Goal: Task Accomplishment & Management: Complete application form

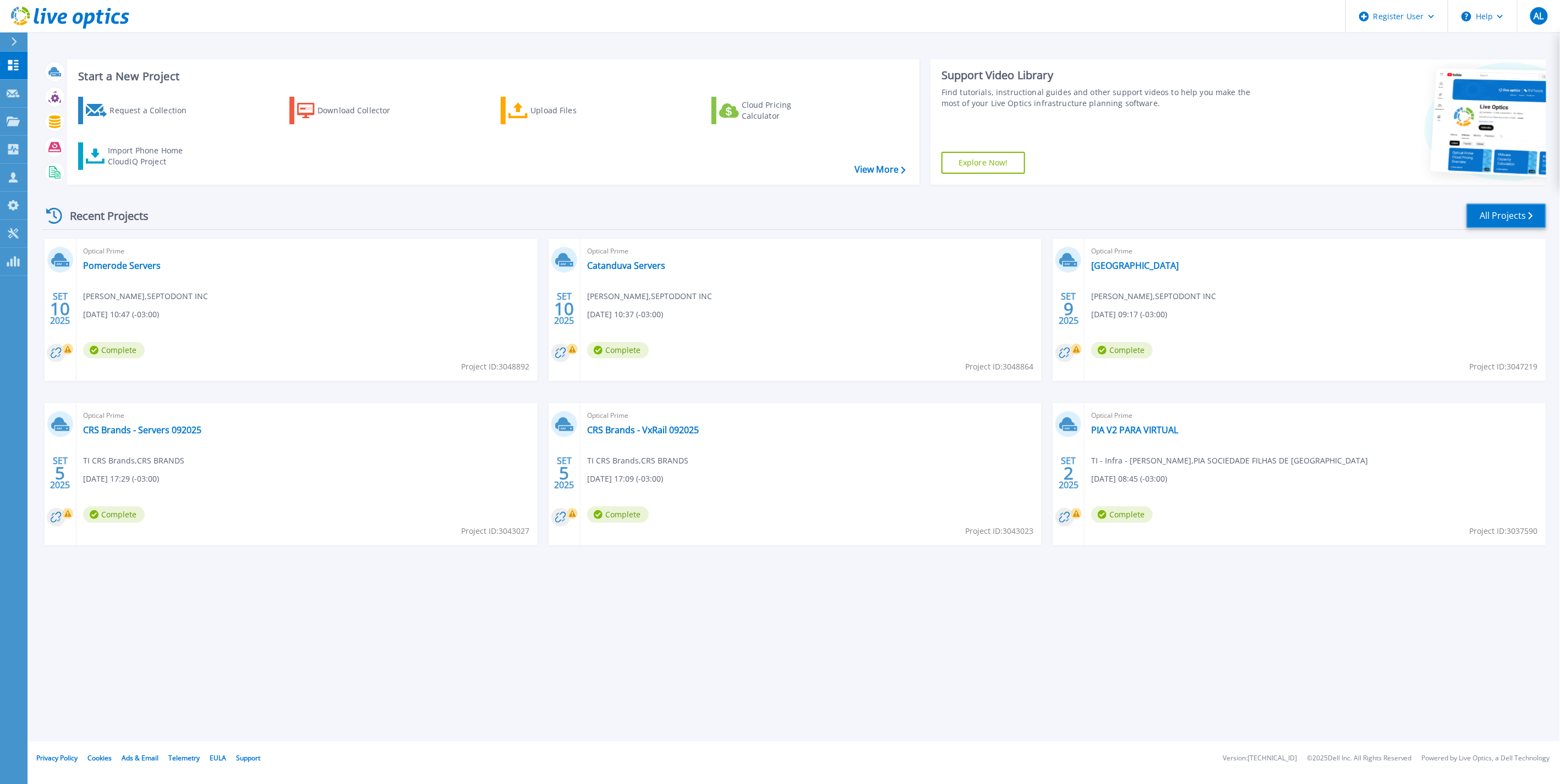
click at [1474, 212] on link "All Projects" at bounding box center [1506, 216] width 80 height 25
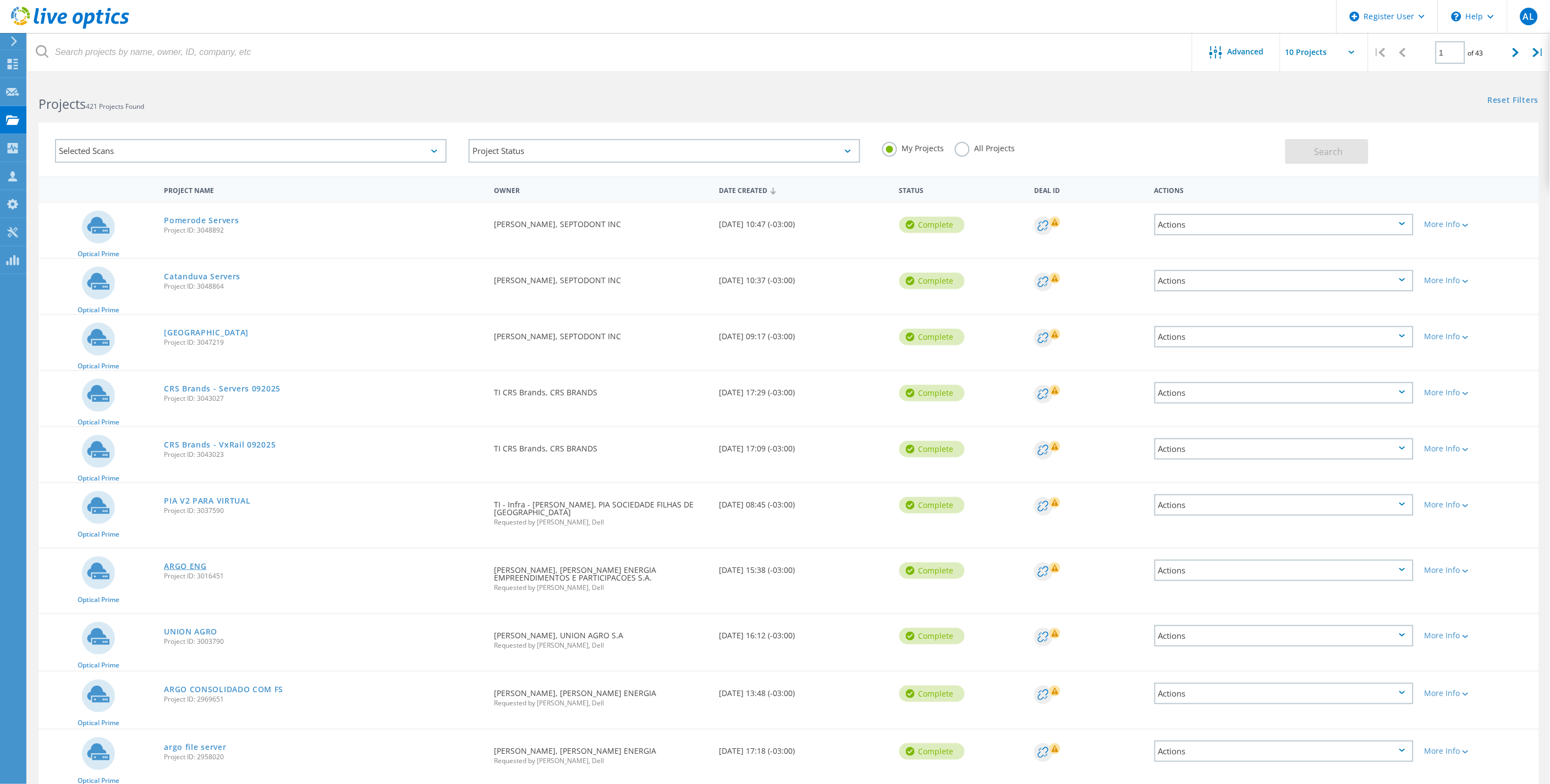
click at [193, 562] on link "ARGO ENG" at bounding box center [185, 566] width 43 height 8
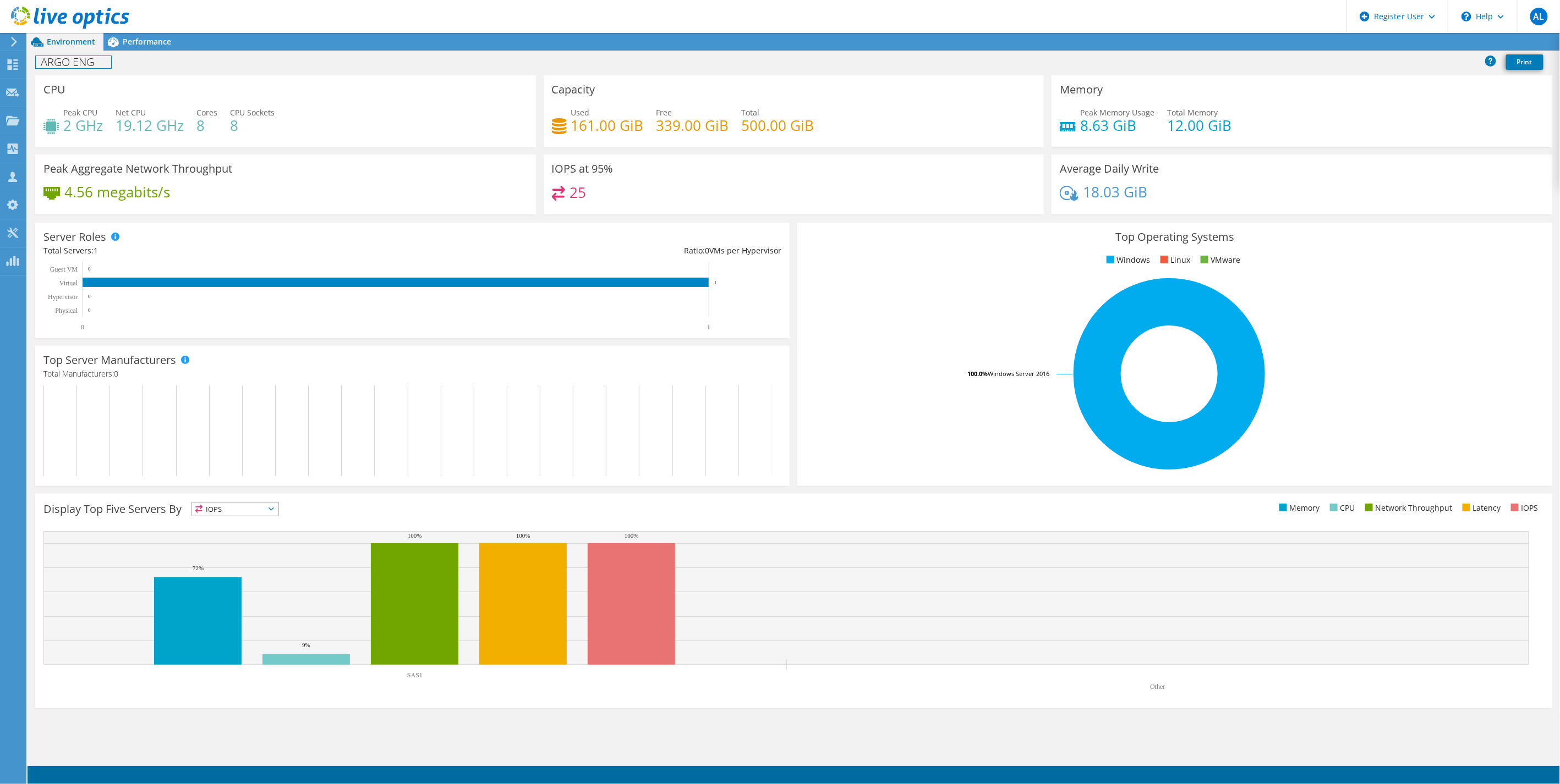
click at [100, 63] on h1 "ARGO ENG" at bounding box center [73, 62] width 75 height 12
drag, startPoint x: 102, startPoint y: 62, endPoint x: 40, endPoint y: 58, distance: 62.1
click at [7, 69] on div "AL Dell User Andre Loureiro Andre.Loureiro@dell.com Dell My Profile Log Out \n …" at bounding box center [780, 392] width 1560 height 784
drag, startPoint x: 97, startPoint y: 61, endPoint x: 35, endPoint y: 64, distance: 62.1
click at [35, 64] on div "ARGO ENG Print" at bounding box center [793, 62] width 1533 height 21
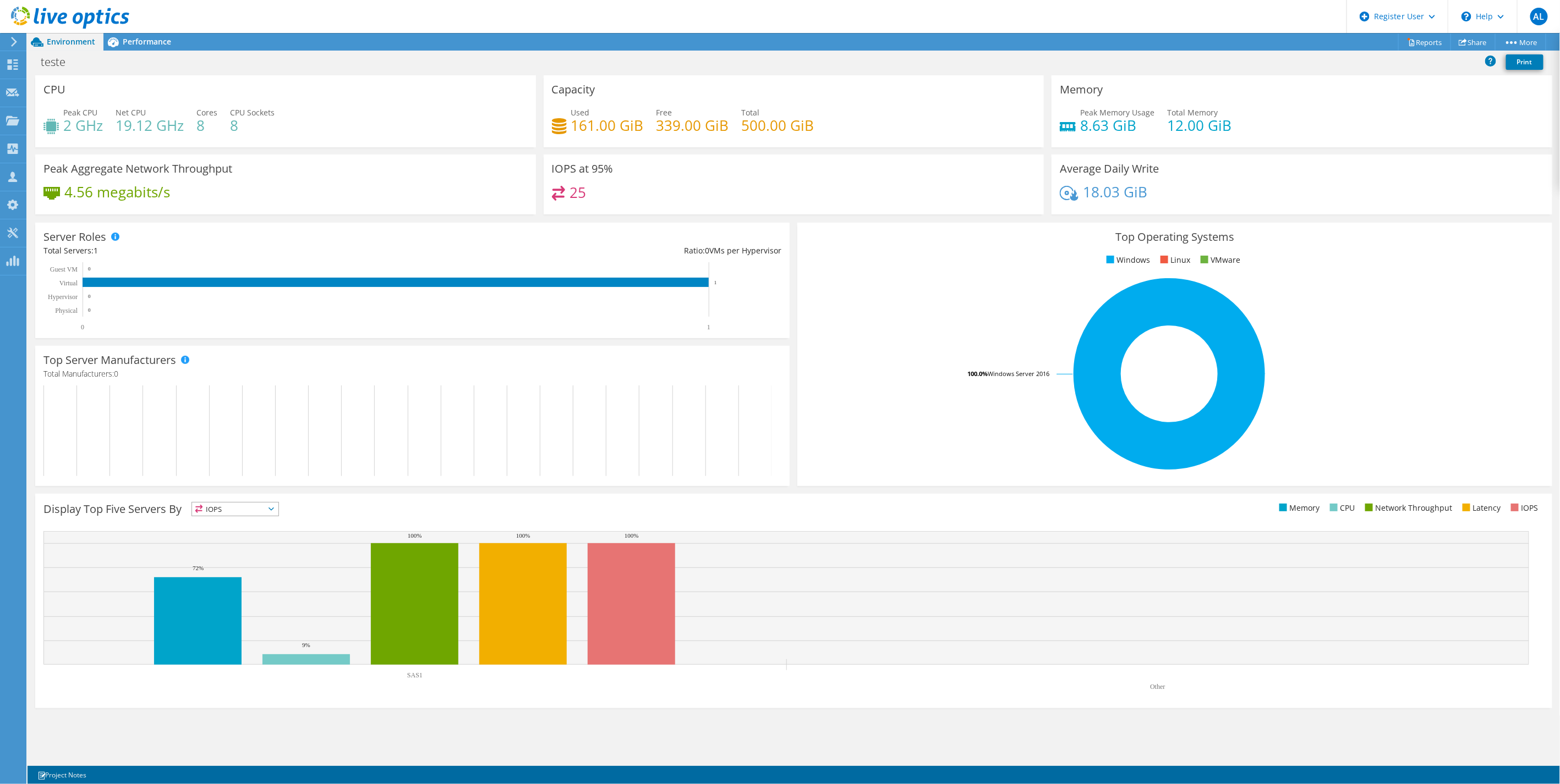
click at [109, 61] on div "teste Print" at bounding box center [793, 62] width 1533 height 21
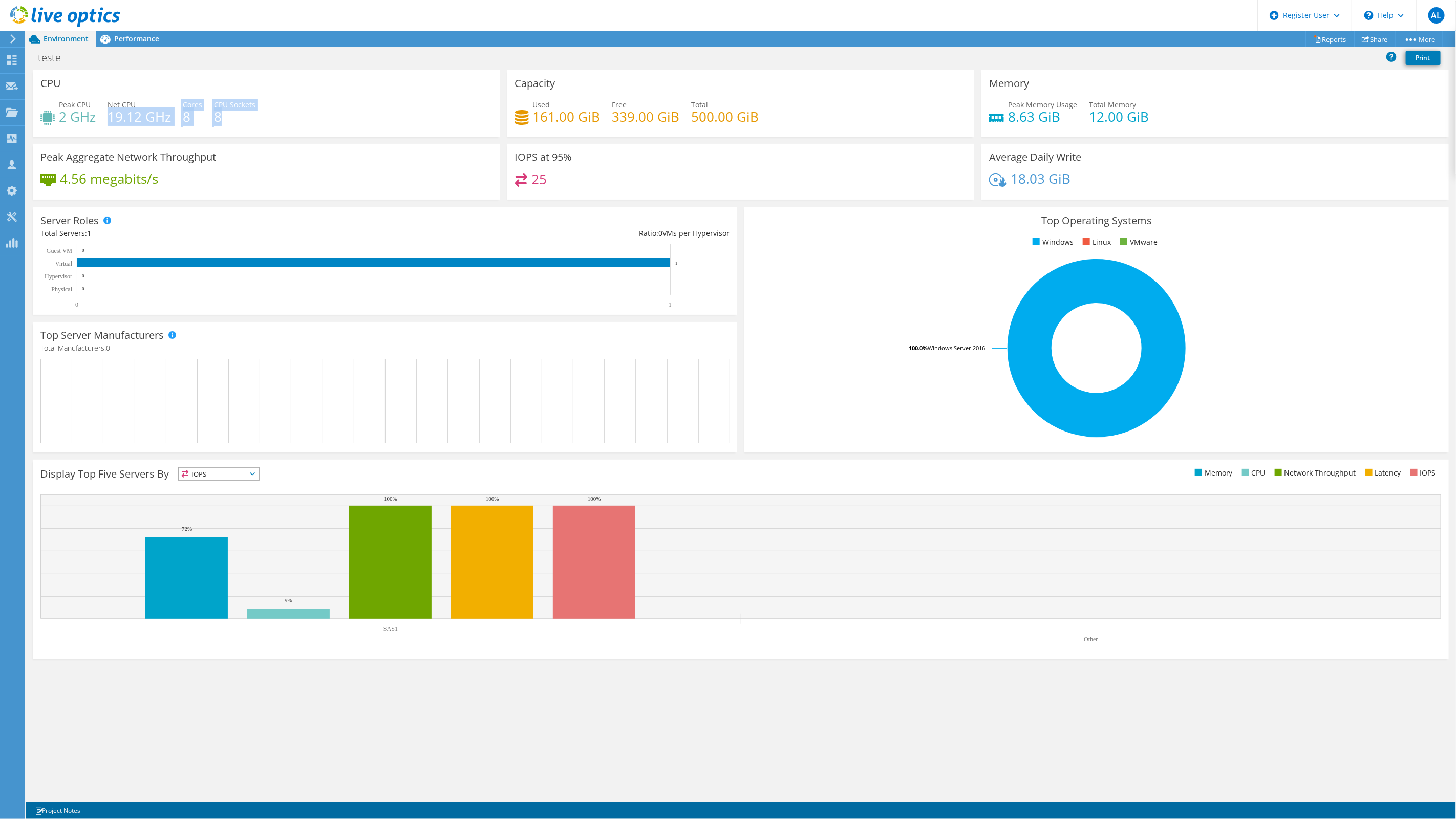
drag, startPoint x: 109, startPoint y: 110, endPoint x: 227, endPoint y: 119, distance: 118.3
click at [229, 117] on div "Peak CPU 2 GHz Net CPU 19.12 GHz Cores 8 CPU Sockets 8" at bounding box center [266, 116] width 452 height 33
click at [224, 120] on h4 "8" at bounding box center [234, 117] width 42 height 11
drag, startPoint x: 222, startPoint y: 120, endPoint x: 106, endPoint y: 101, distance: 117.5
click at [106, 101] on div "Peak CPU 2 GHz Net CPU 19.12 GHz Cores 8 CPU Sockets 8" at bounding box center [266, 116] width 452 height 33
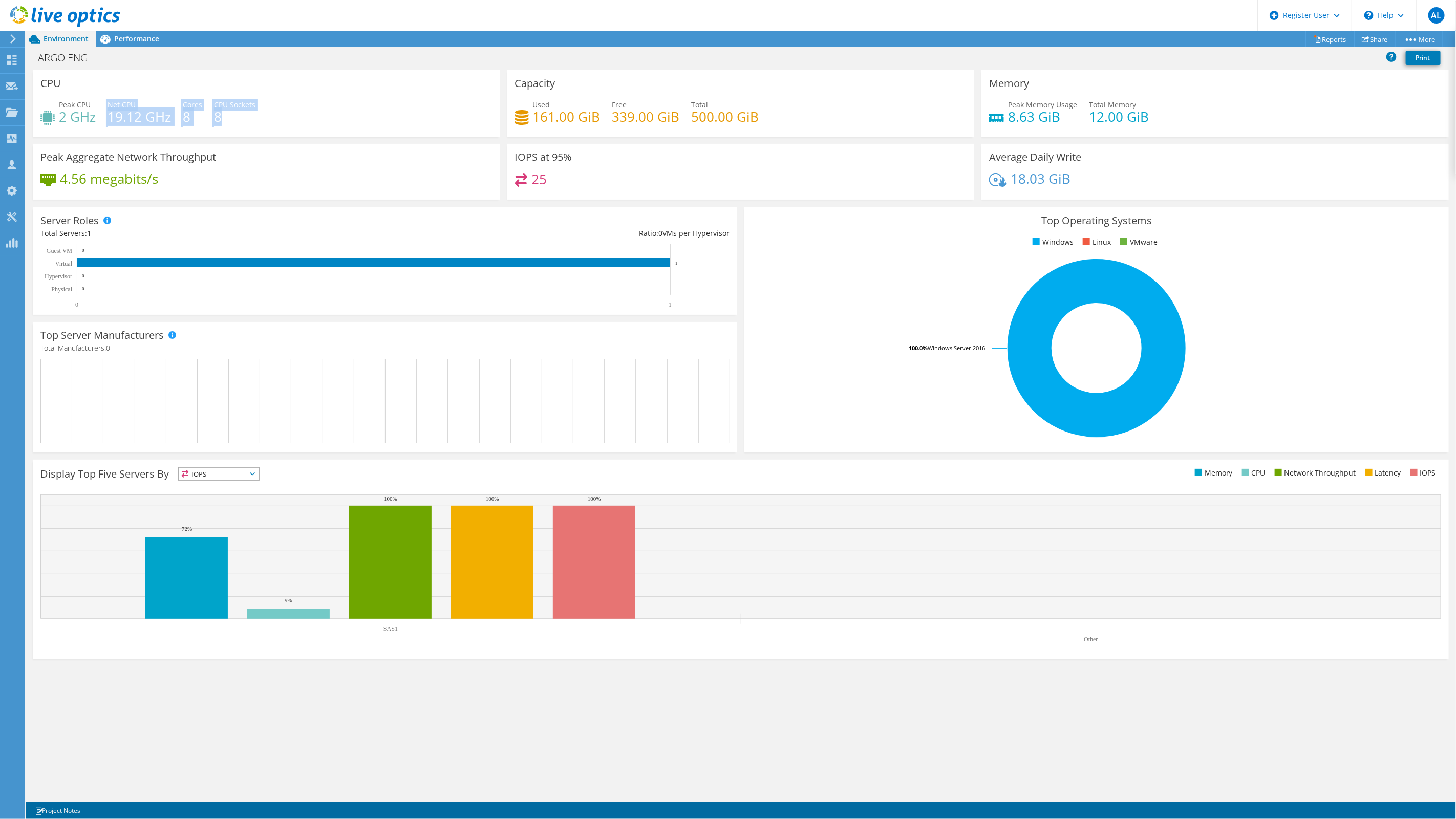
drag, startPoint x: 106, startPoint y: 101, endPoint x: 105, endPoint y: 110, distance: 9.1
click at [105, 110] on div "Peak CPU 2 GHz Net CPU 19.12 GHz Cores 8 CPU Sockets 8" at bounding box center [266, 116] width 452 height 33
drag, startPoint x: 109, startPoint y: 115, endPoint x: 139, endPoint y: 115, distance: 30.0
click at [139, 115] on h4 "19.12 GHz" at bounding box center [139, 117] width 63 height 11
drag, startPoint x: 139, startPoint y: 115, endPoint x: 66, endPoint y: 114, distance: 73.0
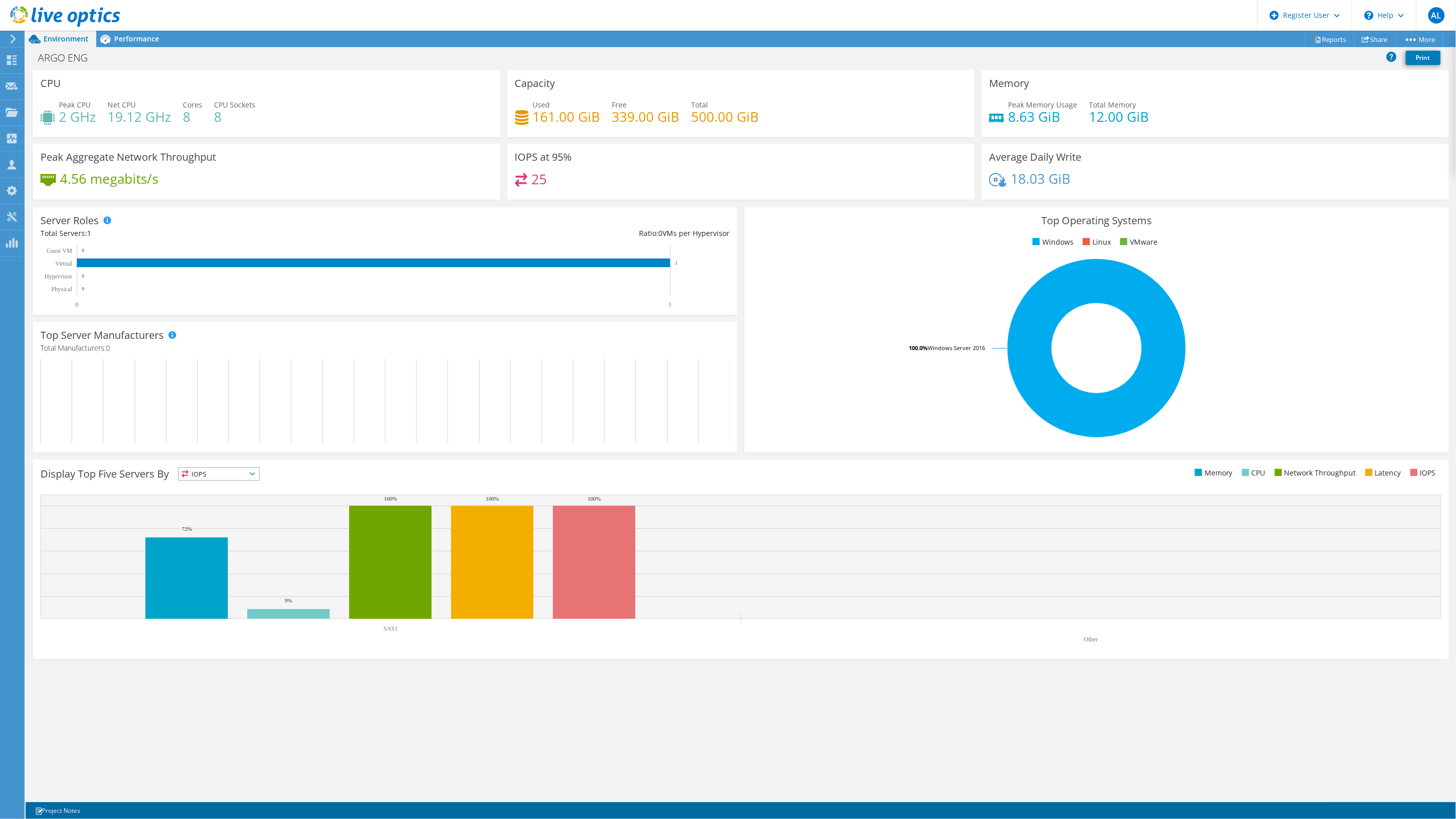
click at [66, 114] on h4 "2 GHz" at bounding box center [77, 117] width 37 height 11
drag, startPoint x: 533, startPoint y: 178, endPoint x: 552, endPoint y: 178, distance: 19.0
click at [552, 178] on div "25" at bounding box center [741, 184] width 452 height 22
click at [159, 41] on span "Performance" at bounding box center [137, 38] width 45 height 10
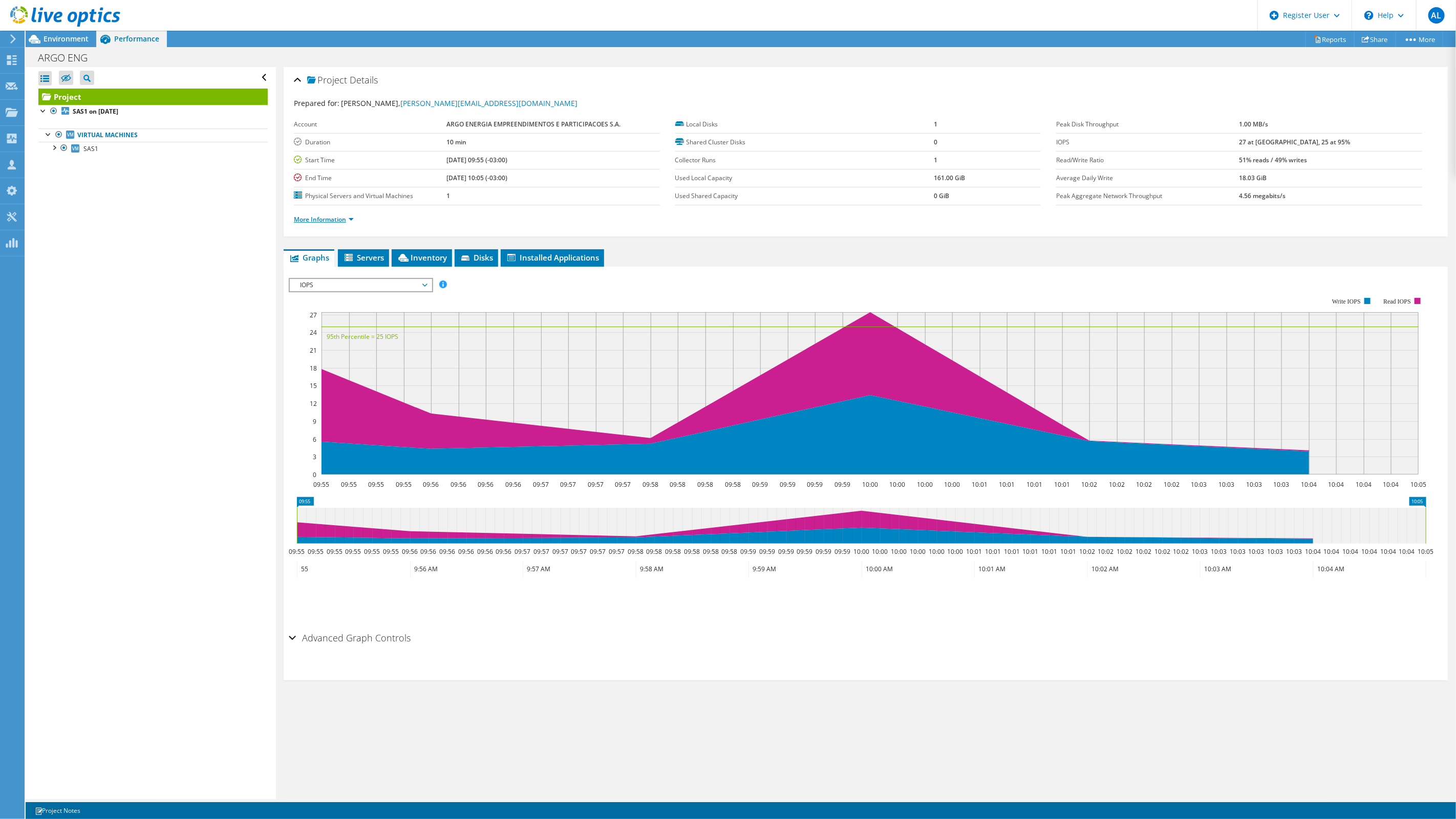
click at [344, 216] on link "More Information" at bounding box center [324, 220] width 60 height 9
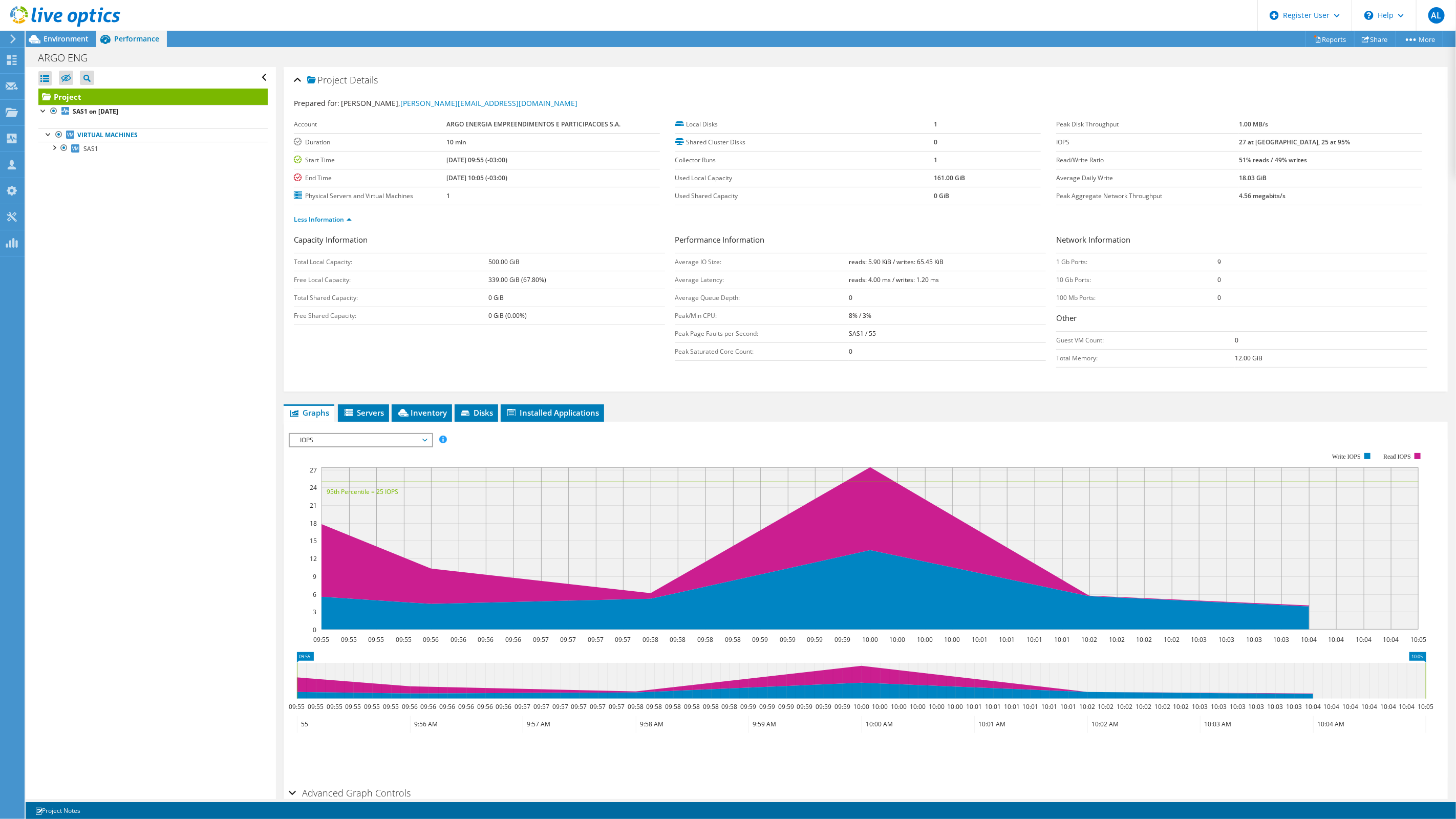
click at [1354, 154] on td "51% reads / 49% writes" at bounding box center [1330, 160] width 183 height 18
drag, startPoint x: 1357, startPoint y: 158, endPoint x: 1281, endPoint y: 162, distance: 76.1
click at [1281, 162] on td "51% reads / 49% writes" at bounding box center [1330, 160] width 183 height 18
click at [1239, 162] on label "Read/Write Ratio" at bounding box center [1148, 160] width 183 height 10
drag, startPoint x: 1319, startPoint y: 162, endPoint x: 1358, endPoint y: 160, distance: 39.1
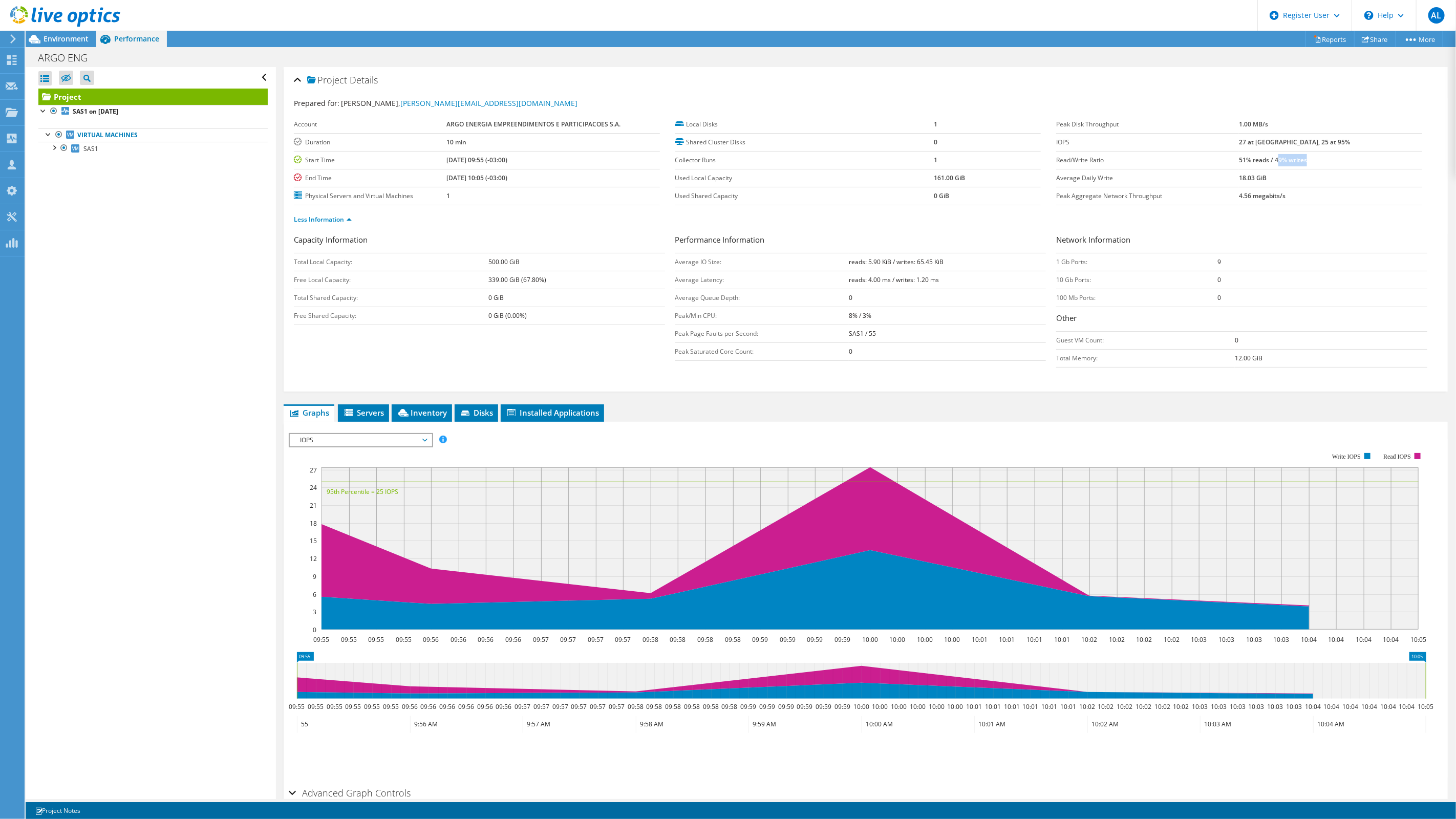
click at [1358, 160] on td "51% reads / 49% writes" at bounding box center [1330, 160] width 183 height 18
click at [1365, 159] on td "51% reads / 49% writes" at bounding box center [1330, 160] width 183 height 18
click at [1372, 159] on td "51% reads / 49% writes" at bounding box center [1330, 160] width 183 height 18
click at [1350, 158] on td "51% reads / 49% writes" at bounding box center [1330, 160] width 183 height 18
drag, startPoint x: 1355, startPoint y: 158, endPoint x: 1051, endPoint y: 157, distance: 304.0
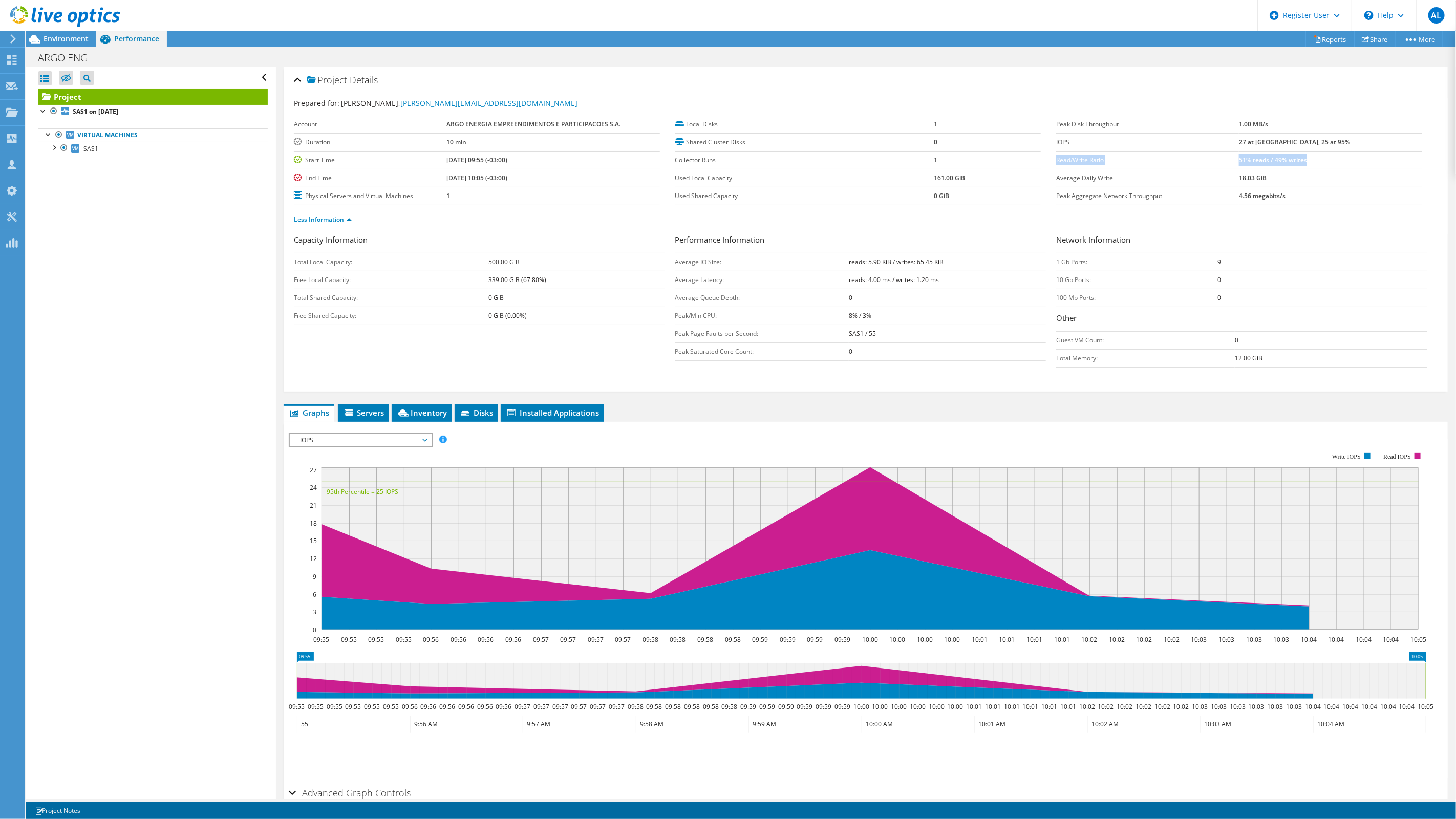
click at [1056, 157] on tr "Read/Write Ratio 51% reads / 49% writes" at bounding box center [1239, 160] width 366 height 18
click at [54, 149] on div at bounding box center [54, 147] width 10 height 10
click at [57, 40] on span "Environment" at bounding box center [66, 38] width 45 height 10
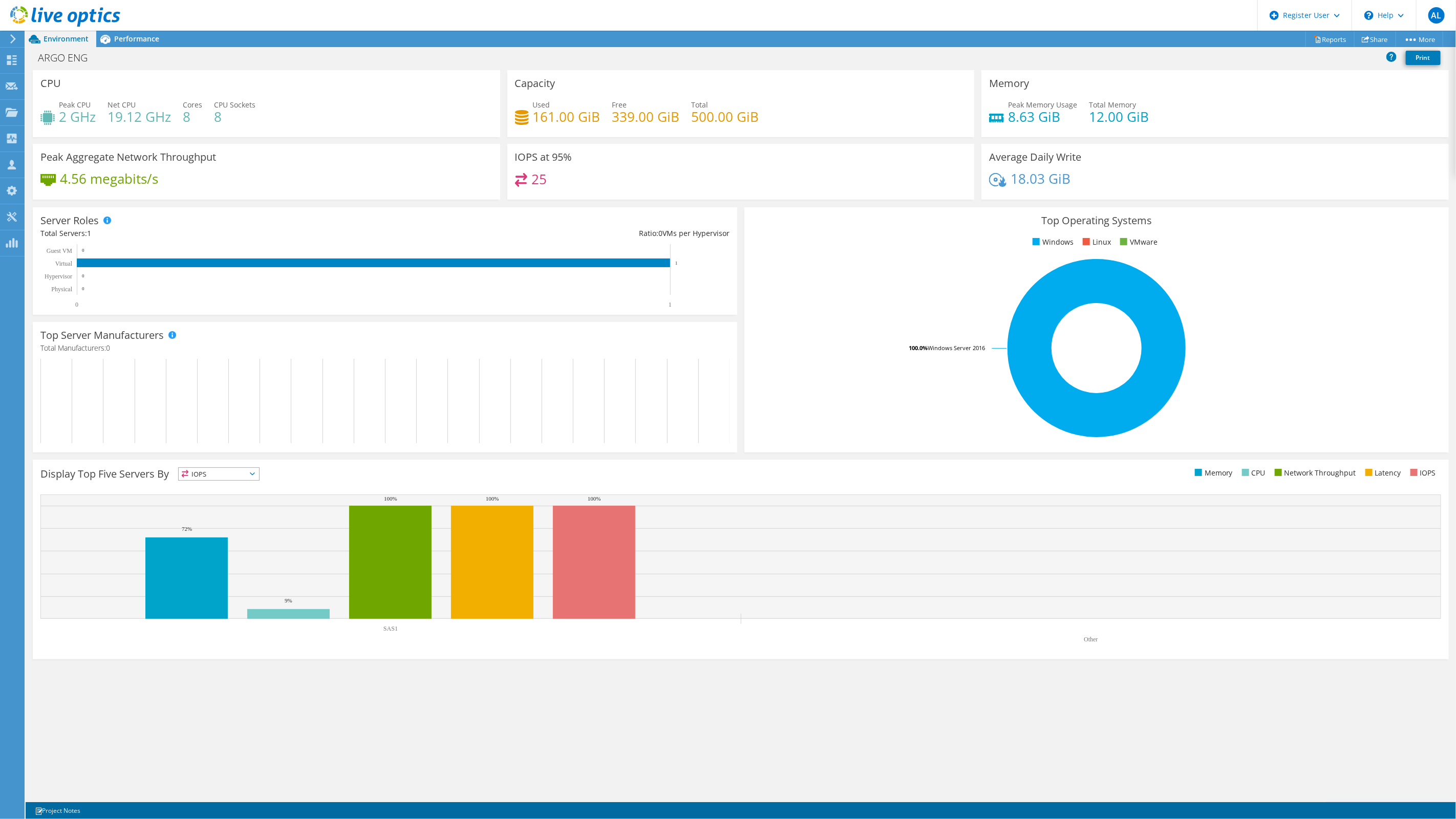
click at [79, 40] on span "Environment" at bounding box center [66, 38] width 45 height 10
click at [13, 59] on icon at bounding box center [11, 60] width 12 height 10
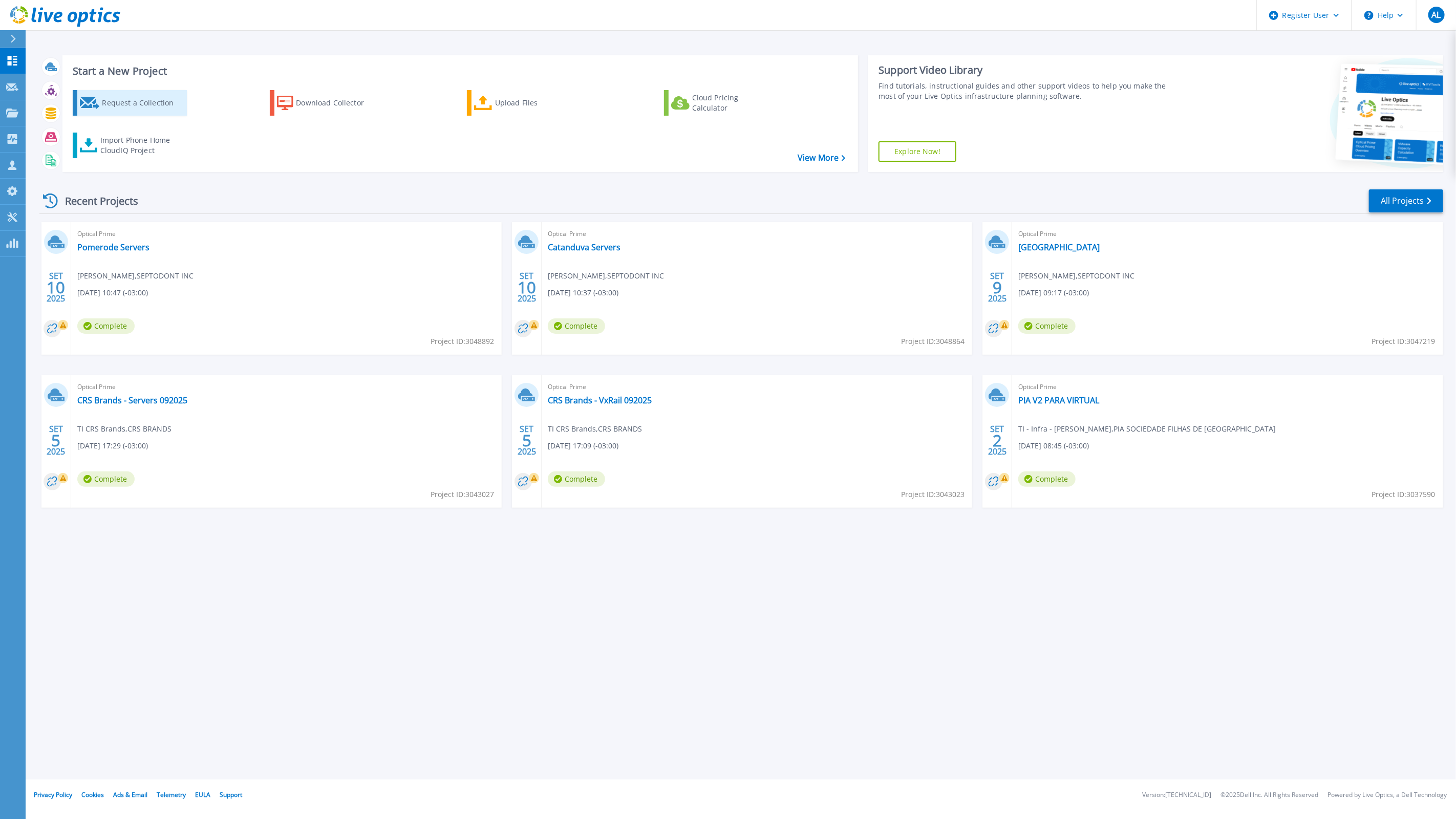
click at [123, 106] on div "Request a Collection" at bounding box center [143, 103] width 82 height 20
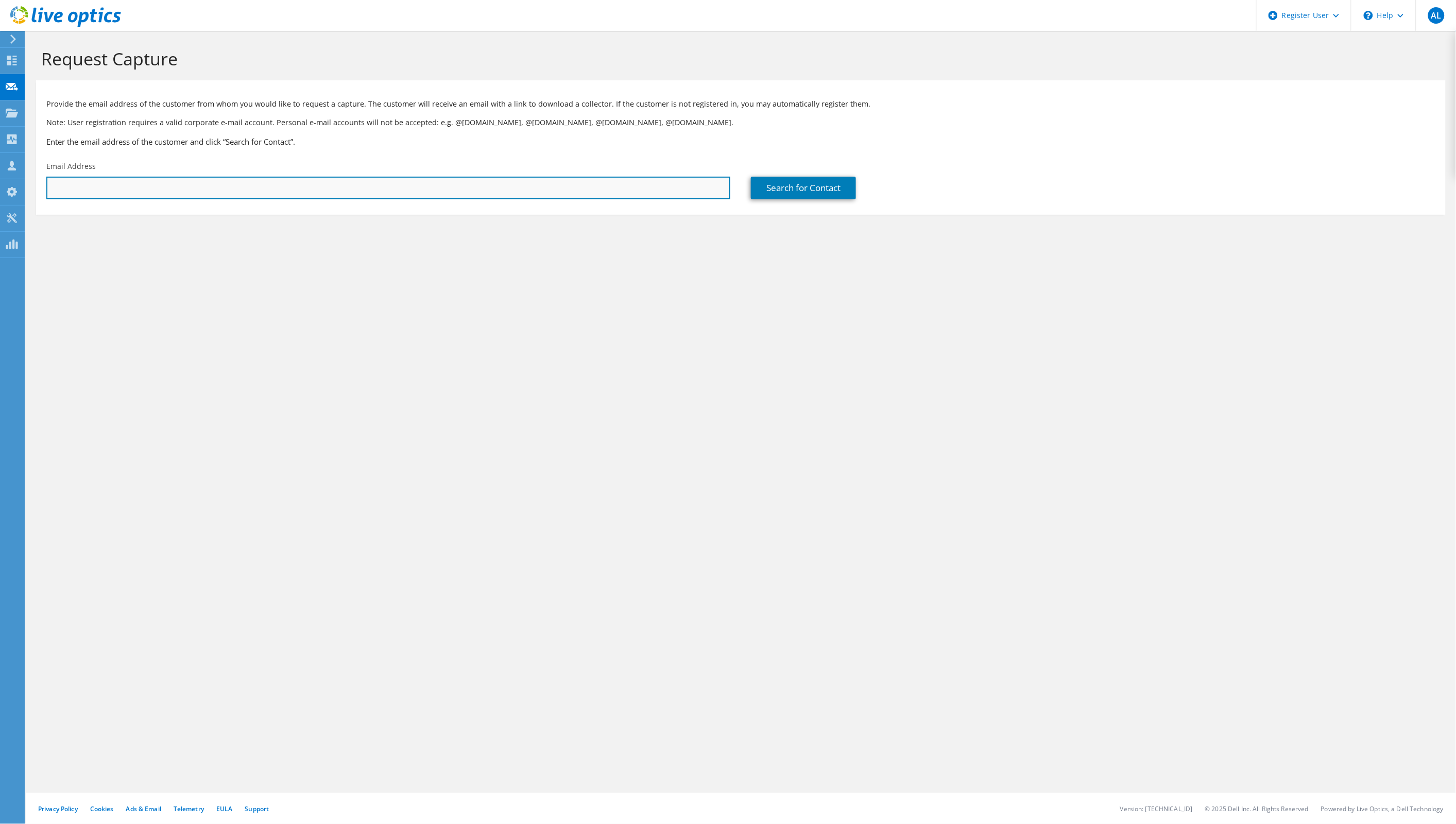
drag, startPoint x: 0, startPoint y: 0, endPoint x: 234, endPoint y: 186, distance: 298.9
click at [234, 186] on input "text" at bounding box center [388, 188] width 684 height 22
paste input "[EMAIL_ADDRESS][DOMAIN_NAME]"
drag, startPoint x: 49, startPoint y: 188, endPoint x: 236, endPoint y: 191, distance: 187.0
click at [236, 191] on input "ti03@unimedamparo.coop.br" at bounding box center [388, 188] width 684 height 22
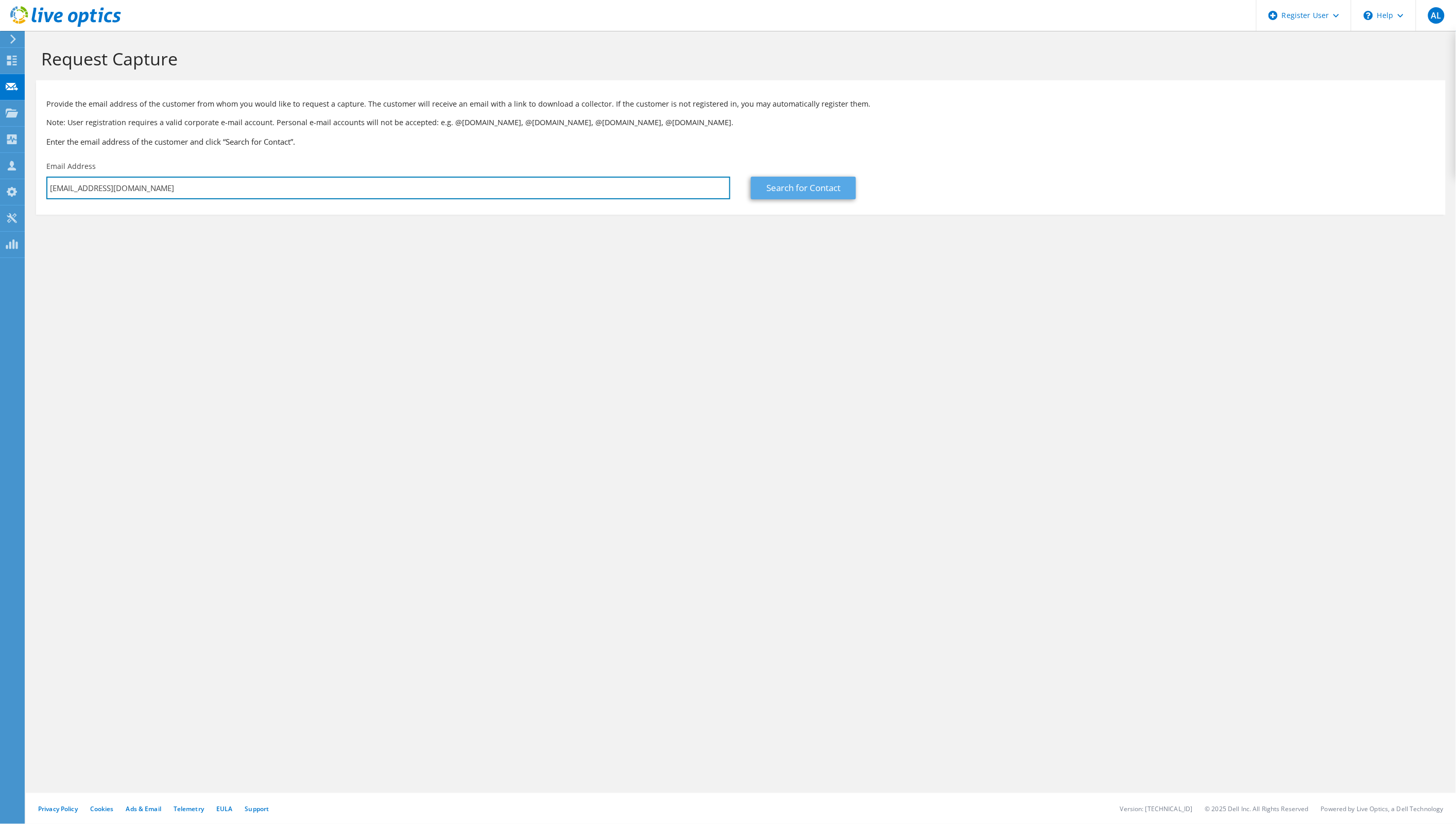
type input "ti03@unimedamparo.coop.br"
click at [825, 196] on link "Search for Contact" at bounding box center [803, 188] width 105 height 22
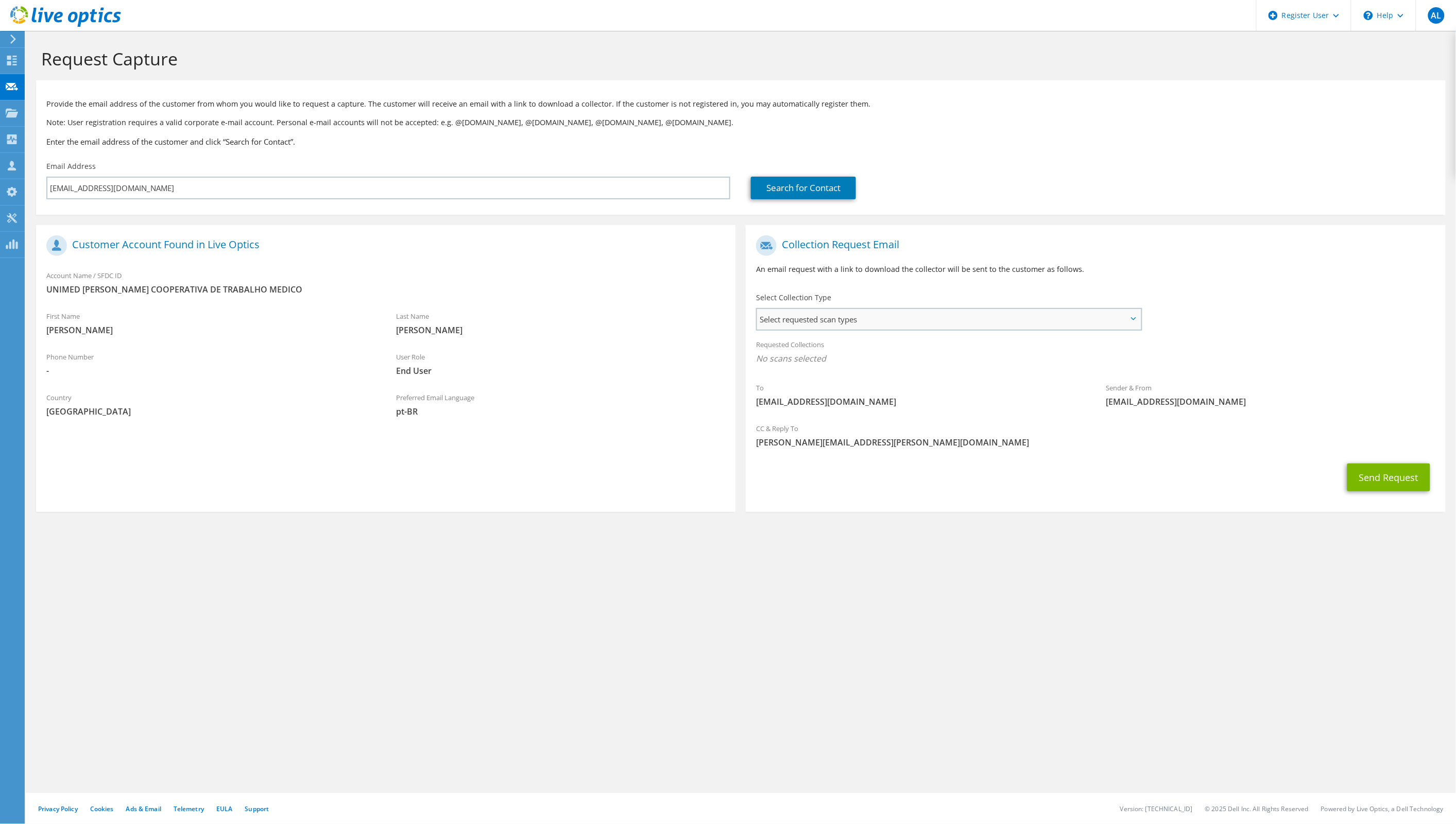
click at [814, 326] on span "Select requested scan types" at bounding box center [949, 319] width 383 height 21
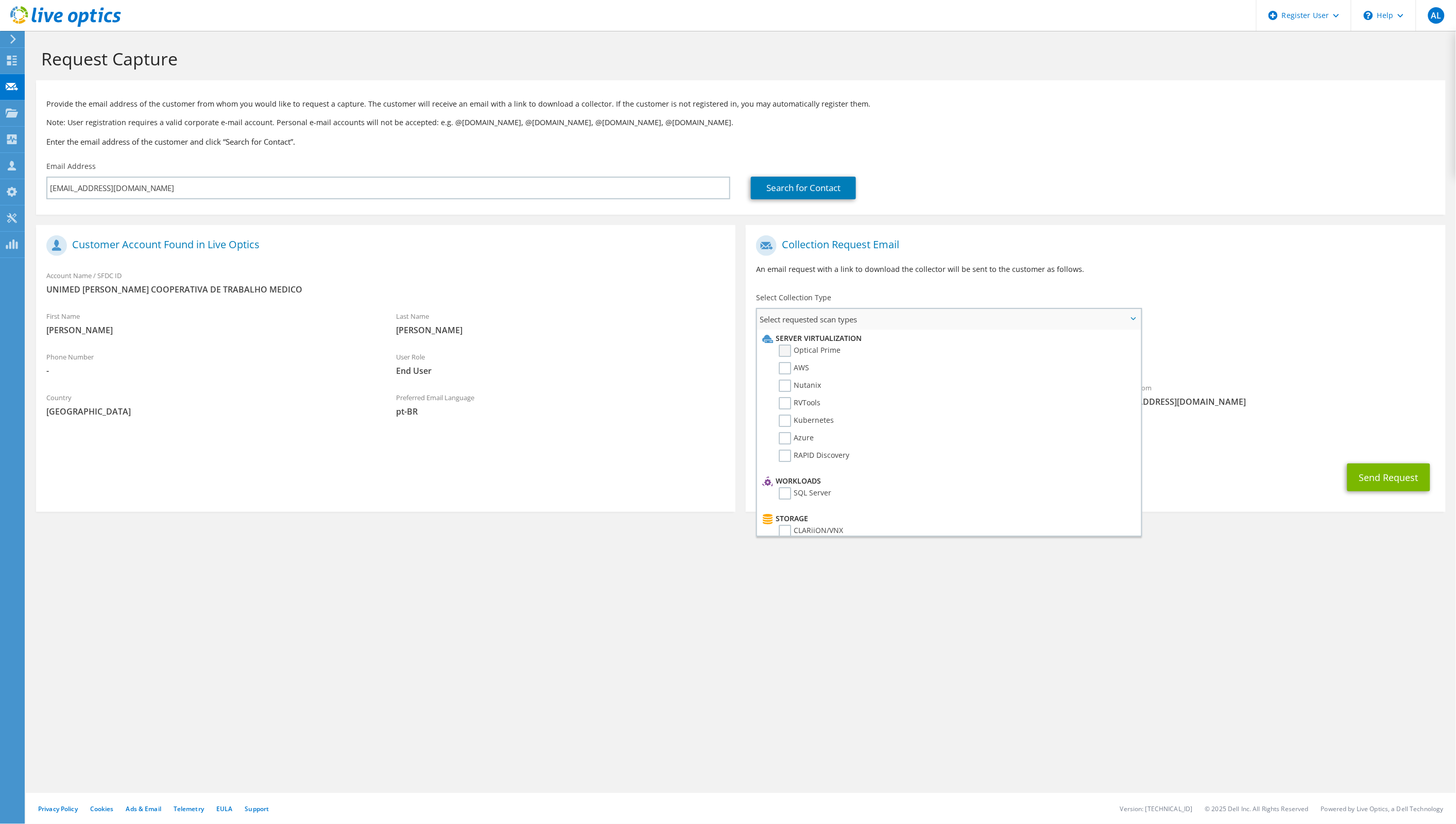
click at [785, 354] on label "Optical Prime" at bounding box center [809, 350] width 62 height 12
click at [0, 0] on input "Optical Prime" at bounding box center [0, 0] width 0 height 0
click at [1321, 290] on div "To ti03@unimedamparo.coop.br Sender & From liveoptics@liveoptics.com" at bounding box center [1095, 325] width 699 height 191
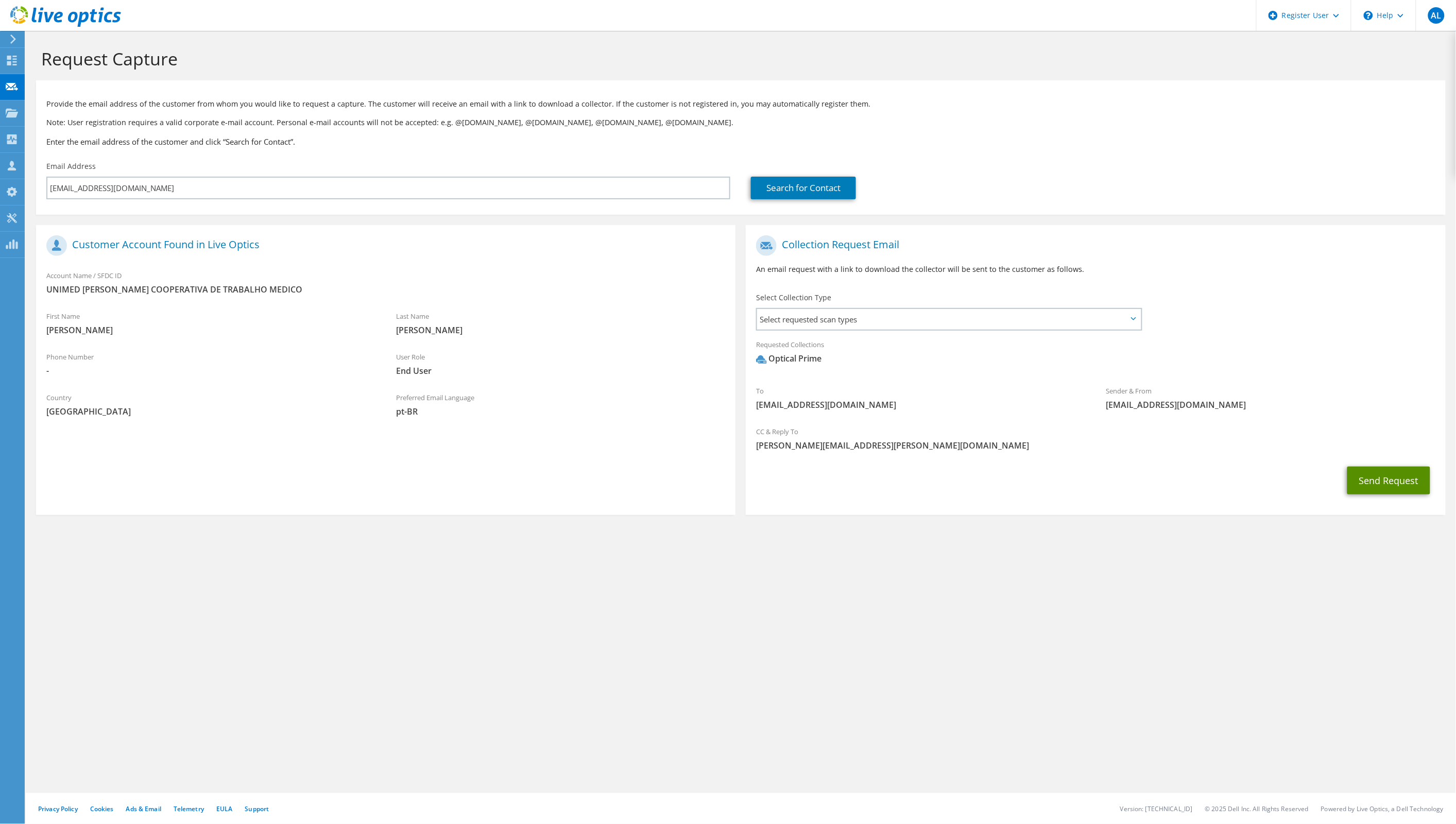
click at [1378, 476] on button "Send Request" at bounding box center [1388, 480] width 83 height 28
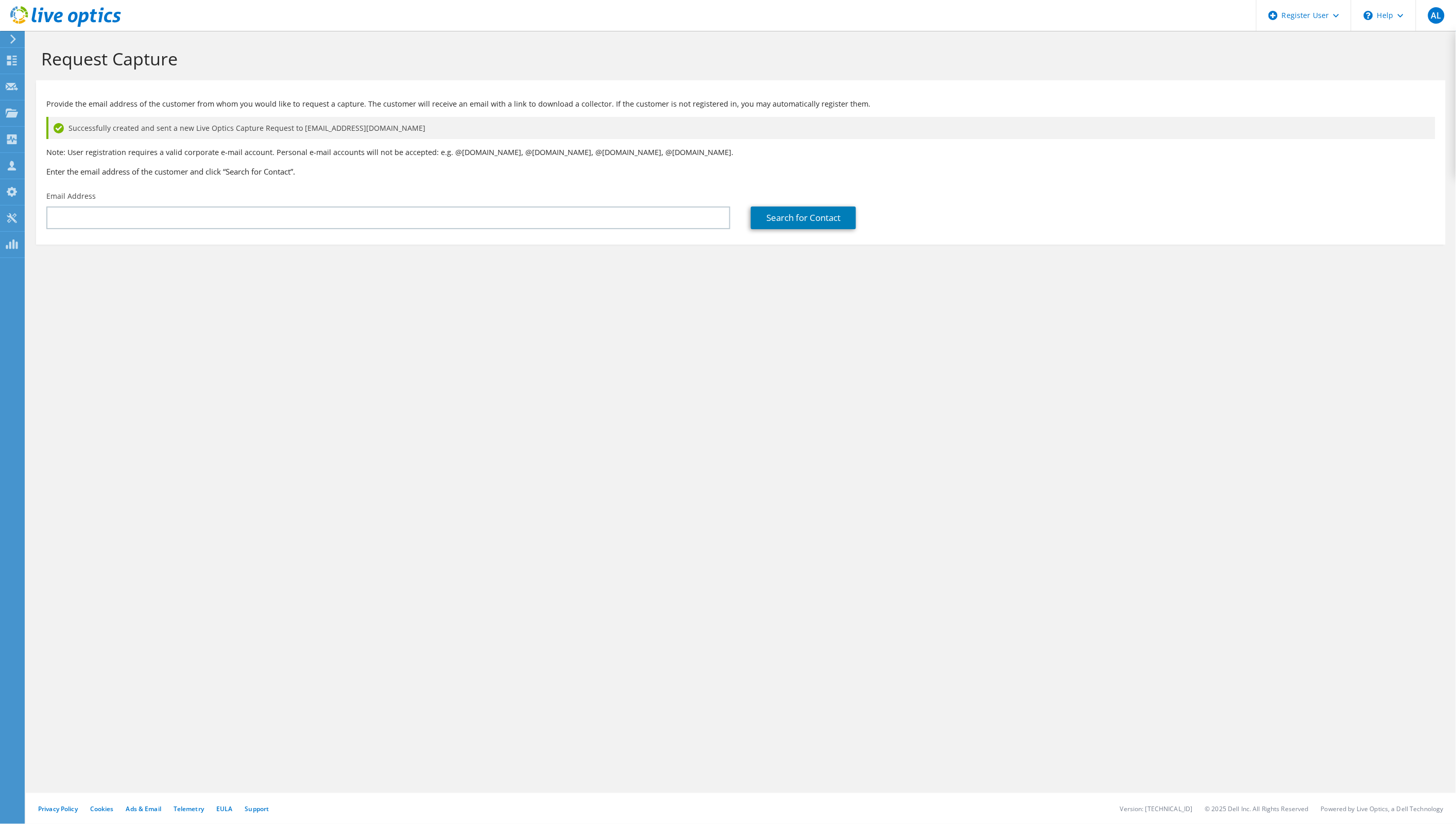
click at [1128, 98] on p "Provide the email address of the customer from whom you would like to request a…" at bounding box center [741, 104] width 1389 height 12
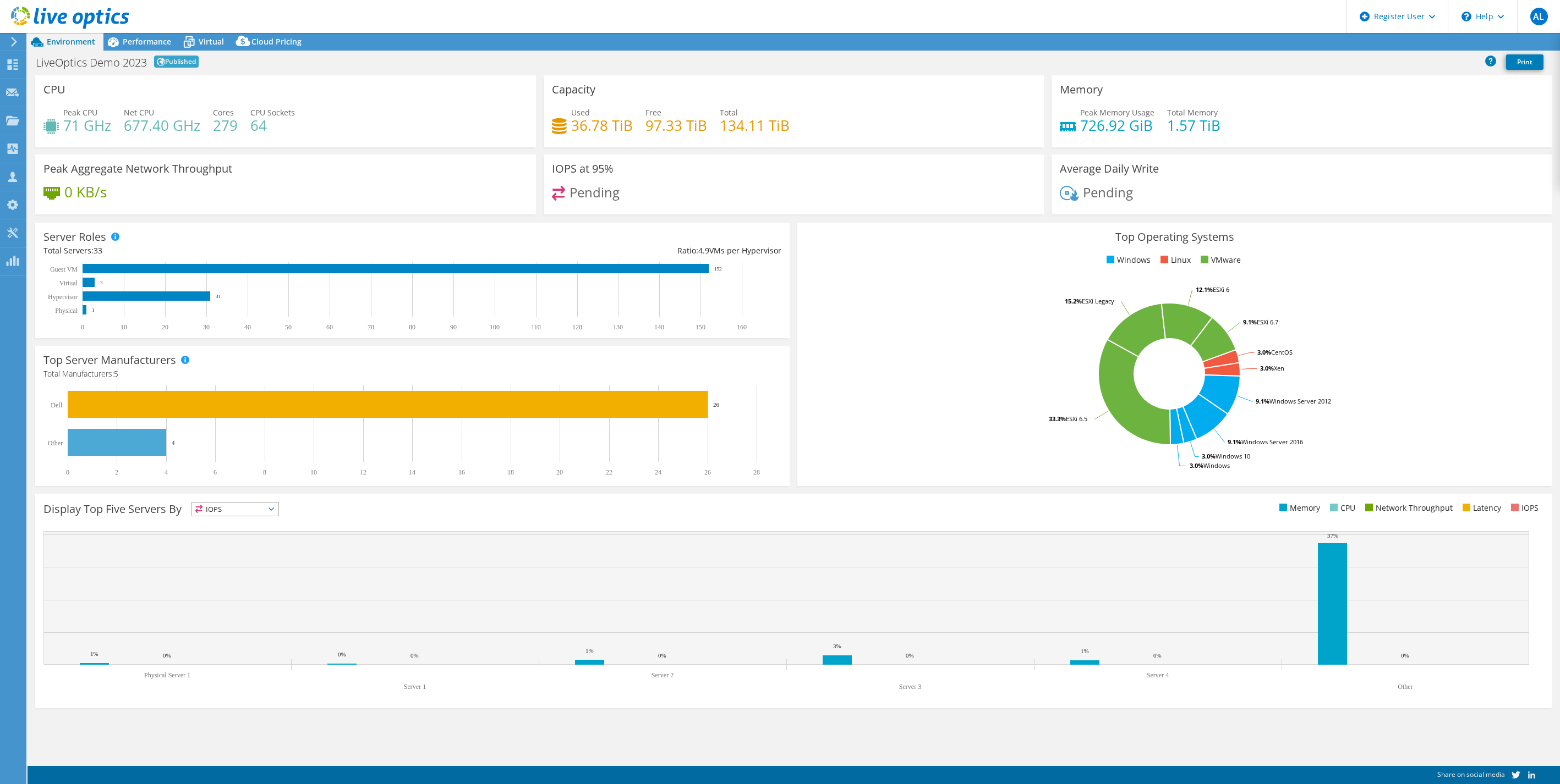
select select "USD"
click at [122, 41] on icon at bounding box center [113, 42] width 19 height 19
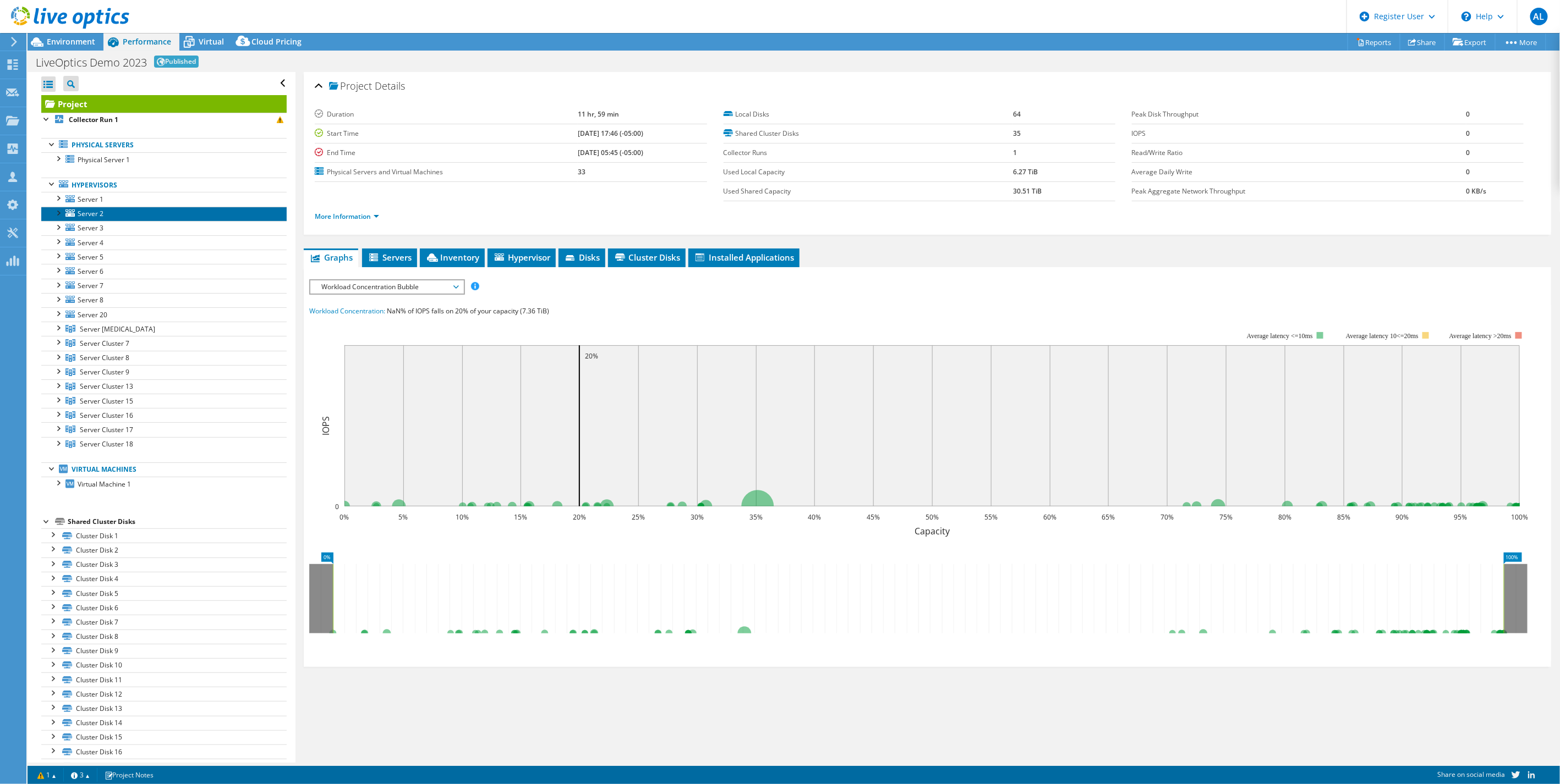
click at [133, 210] on link "Server 2" at bounding box center [164, 213] width 246 height 14
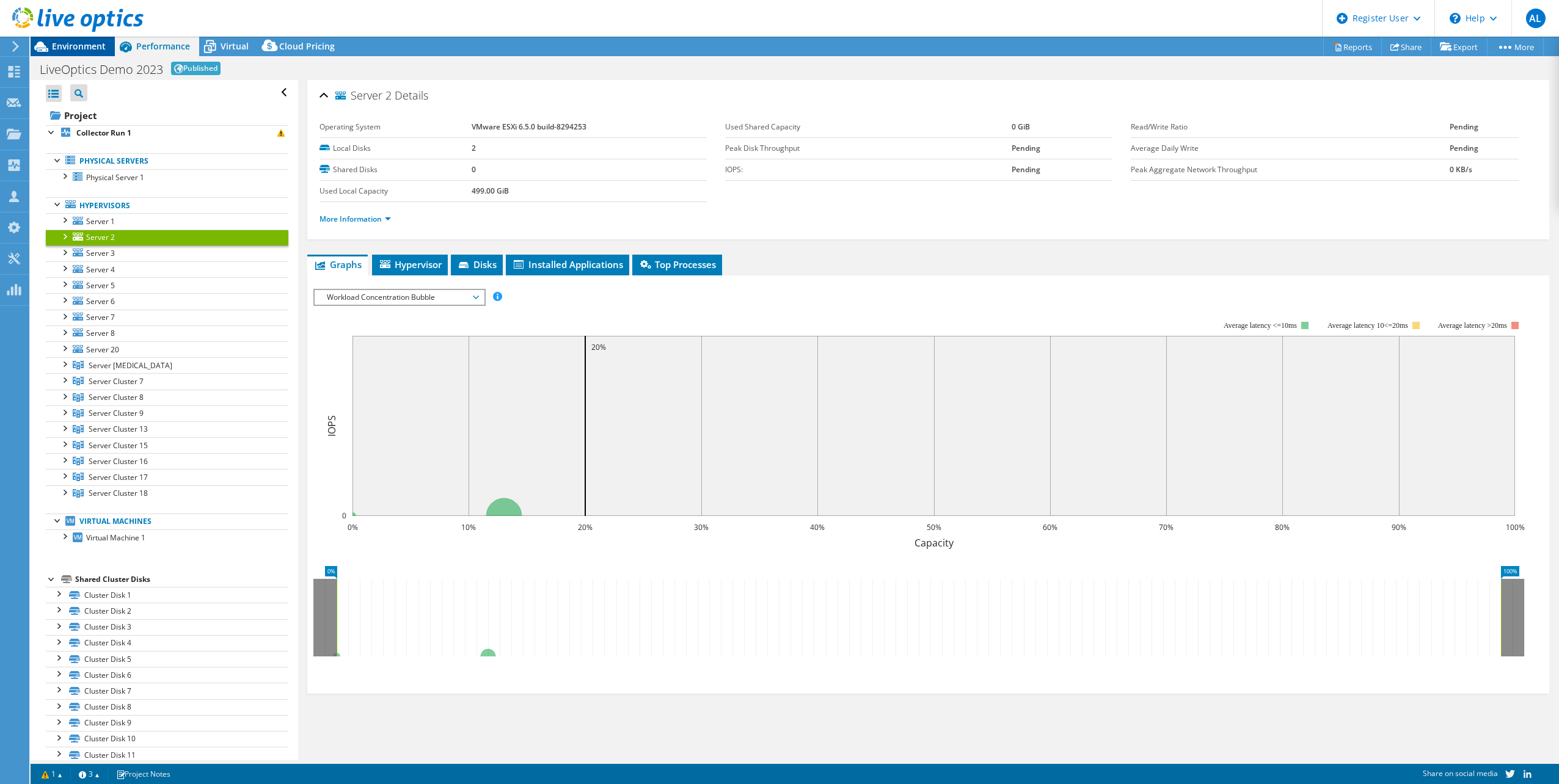
click at [74, 49] on span "Environment" at bounding box center [78, 46] width 54 height 11
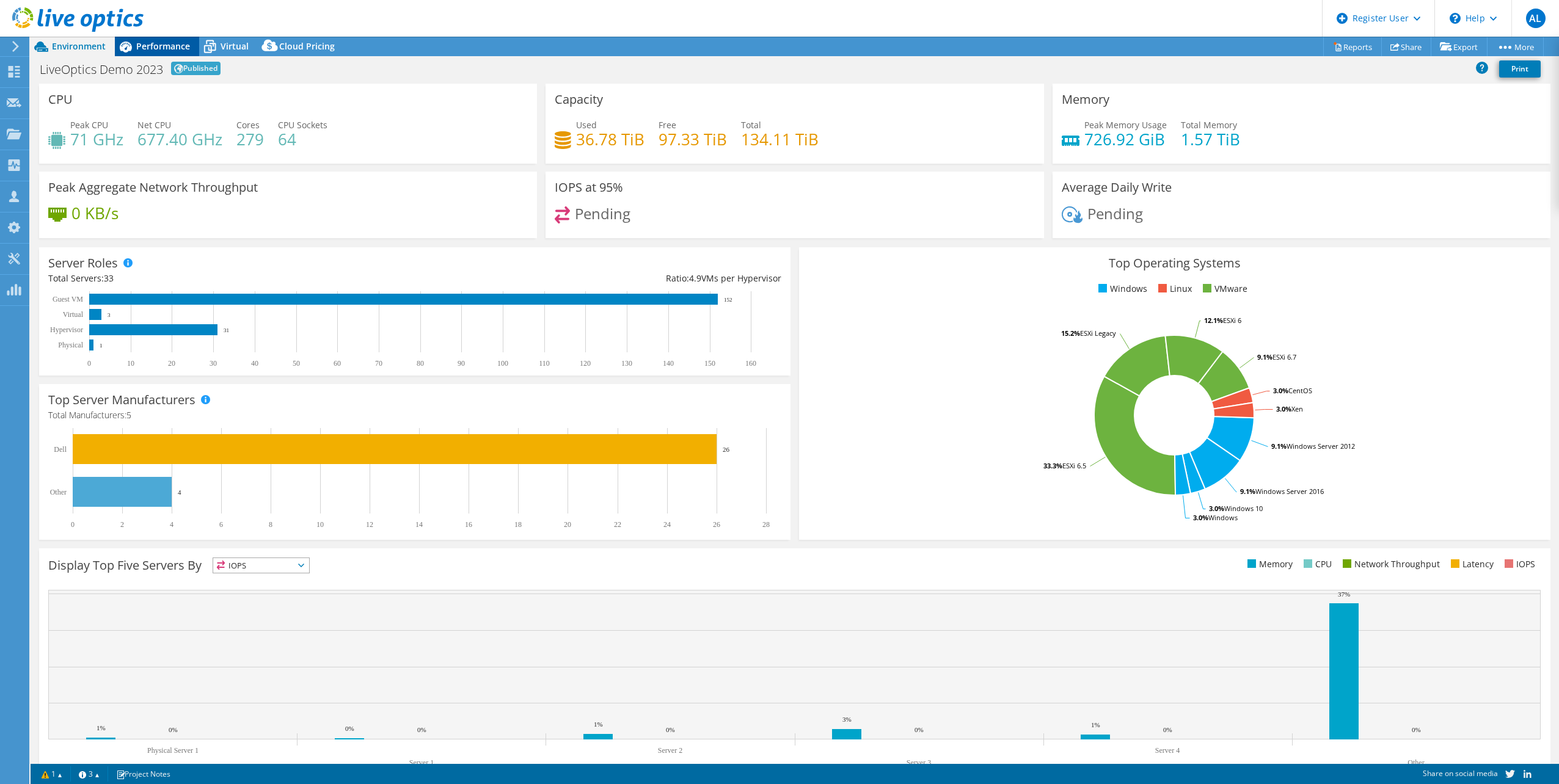
click at [155, 49] on span "Performance" at bounding box center [163, 46] width 54 height 11
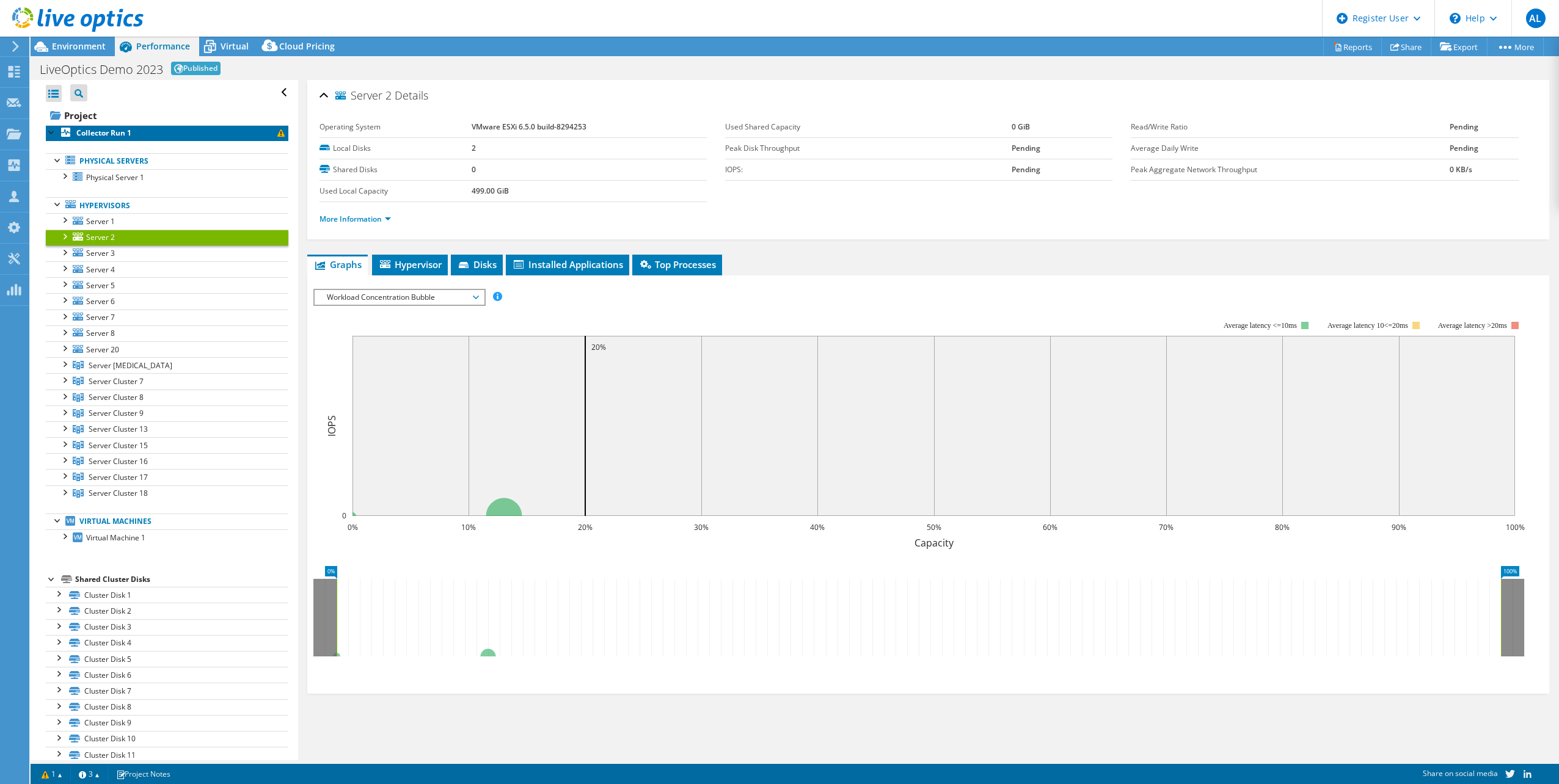
click at [200, 132] on link "Collector Run 1" at bounding box center [167, 133] width 242 height 16
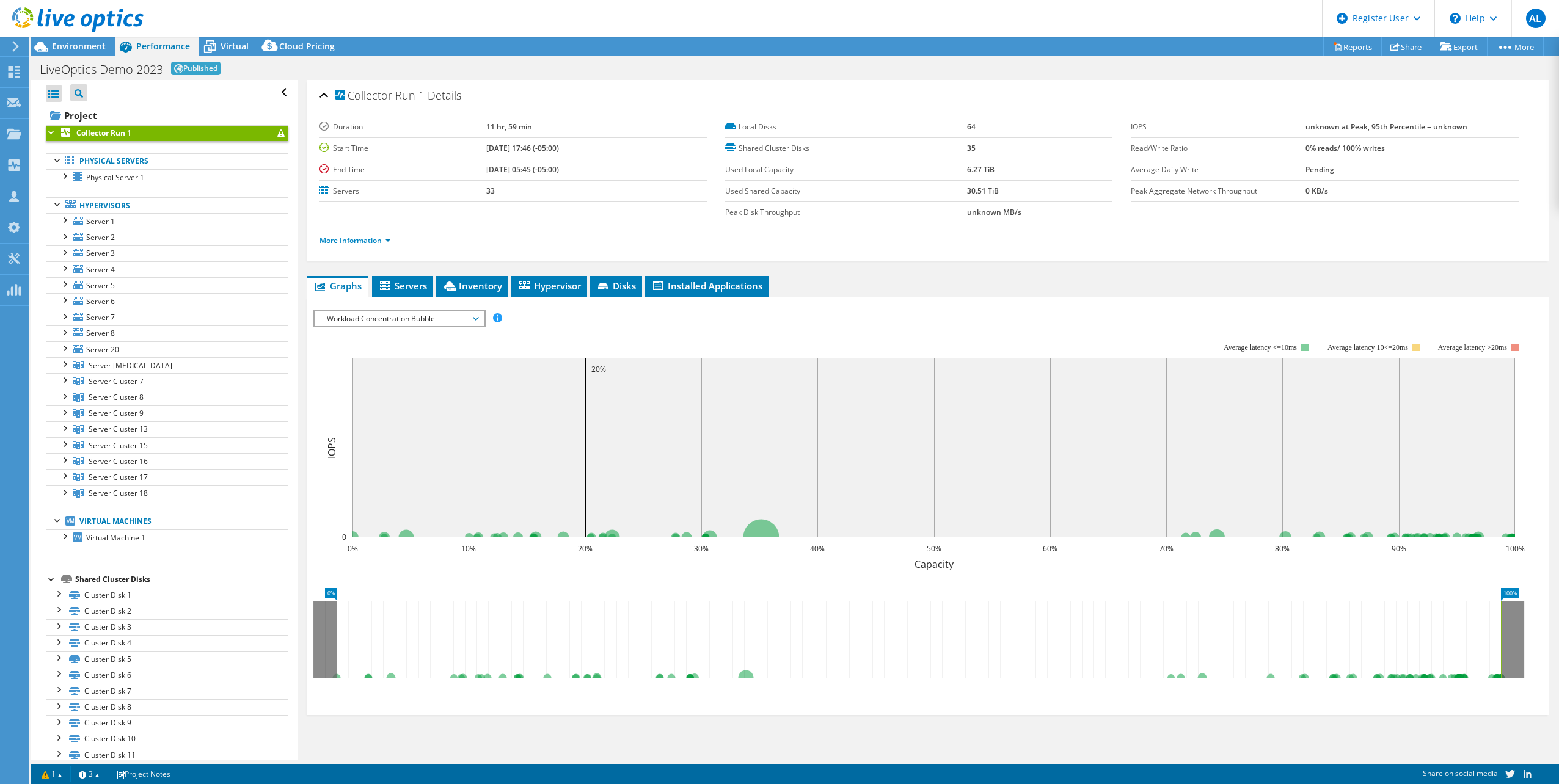
click at [277, 131] on span at bounding box center [281, 133] width 8 height 8
